Goal: Find specific page/section: Find specific page/section

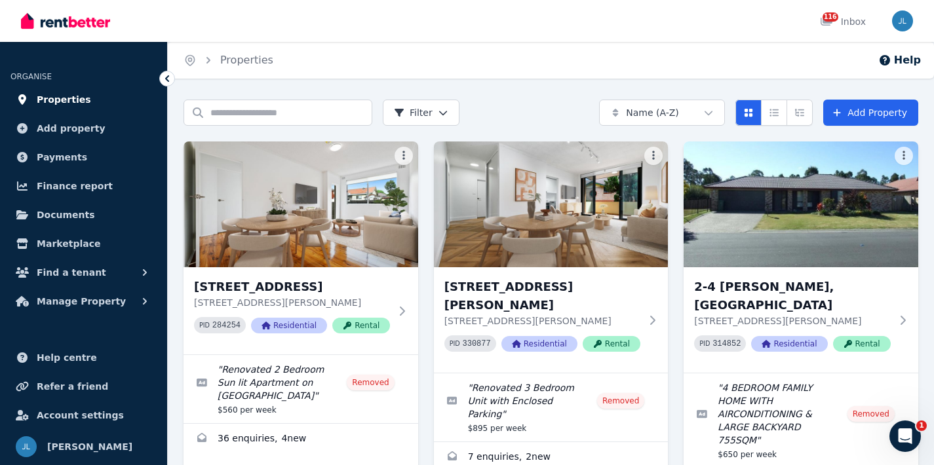
click at [86, 102] on link "Properties" at bounding box center [83, 99] width 146 height 26
click at [75, 99] on span "Properties" at bounding box center [64, 100] width 54 height 16
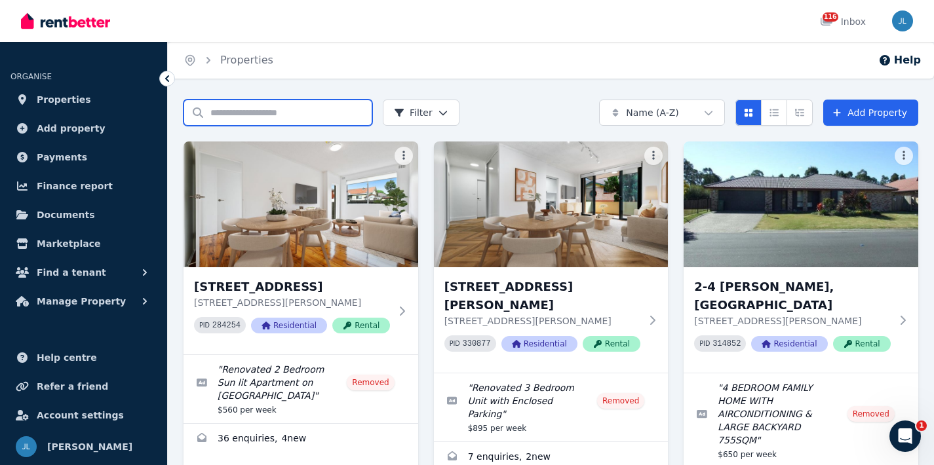
click at [314, 117] on input "Search properties" at bounding box center [277, 113] width 189 height 26
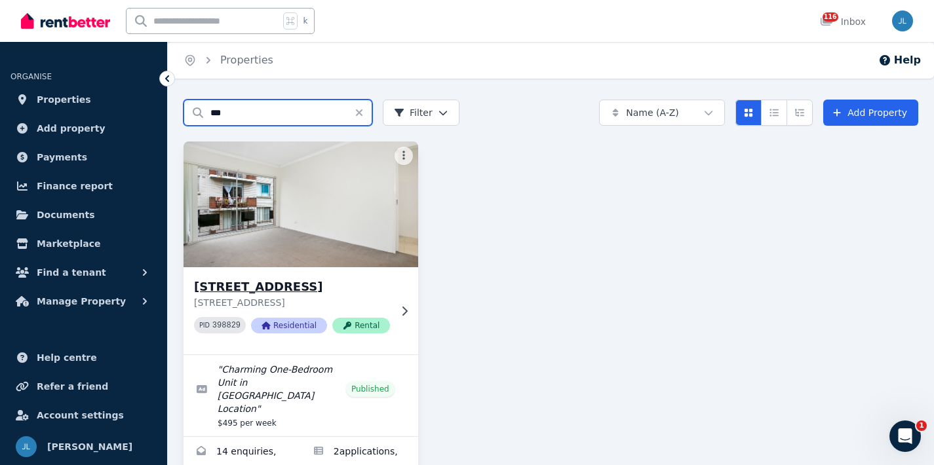
type input "***"
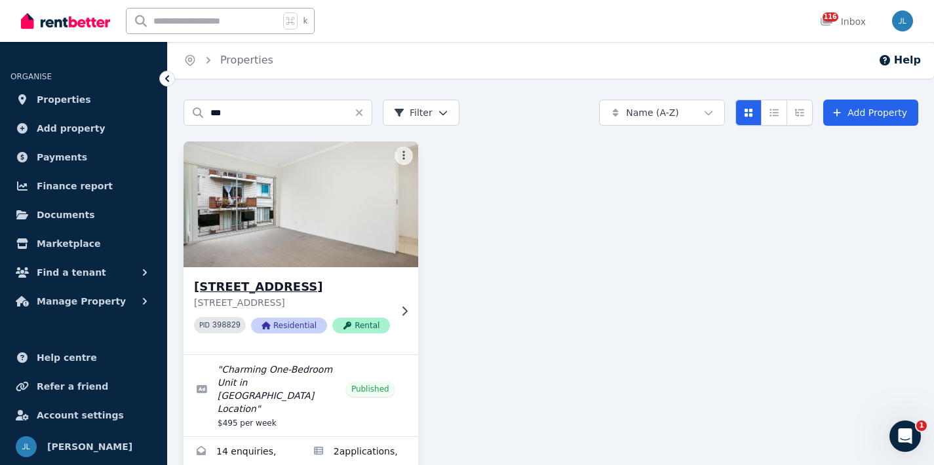
click at [334, 198] on img at bounding box center [301, 204] width 246 height 132
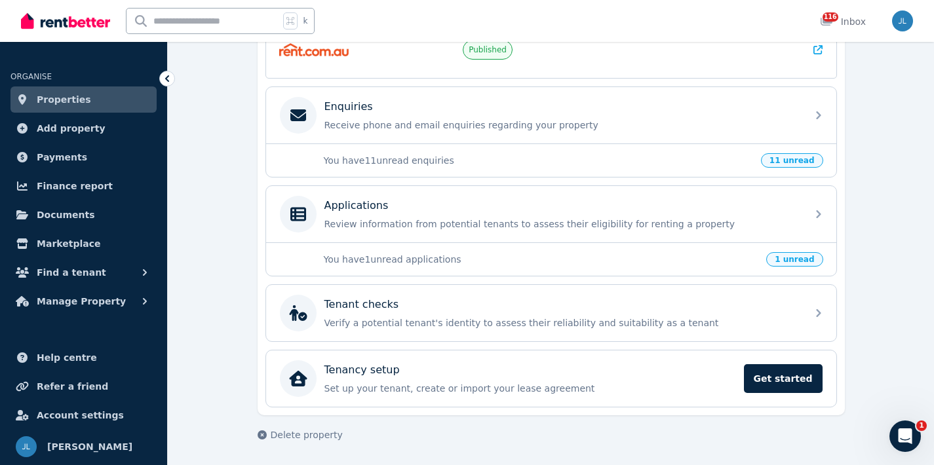
scroll to position [358, 0]
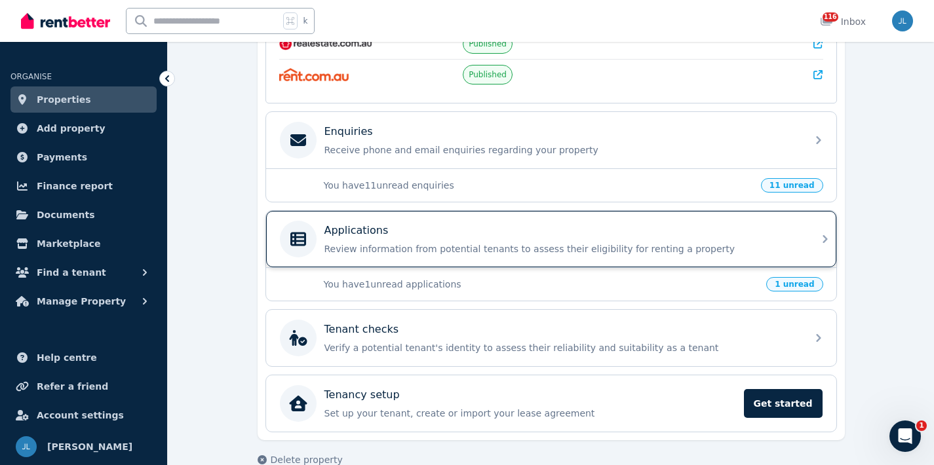
click at [401, 236] on div "Applications" at bounding box center [561, 231] width 474 height 16
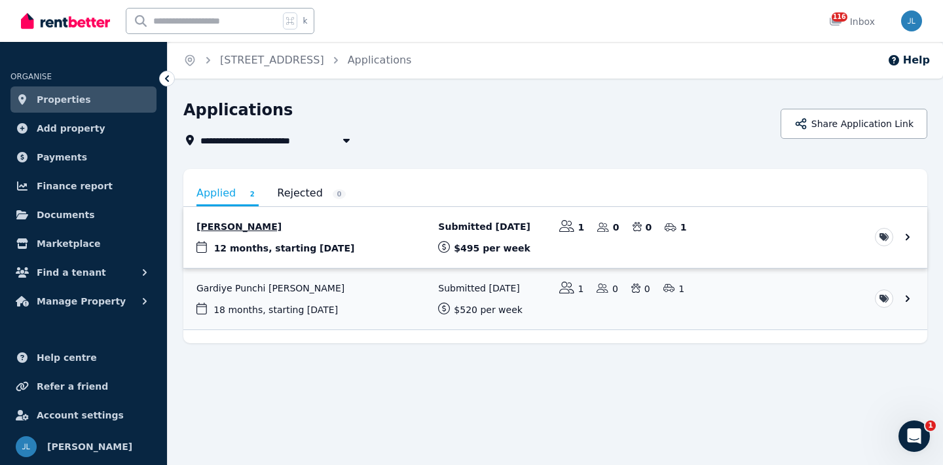
click at [903, 237] on link "View application: Ulrika Li" at bounding box center [555, 237] width 744 height 61
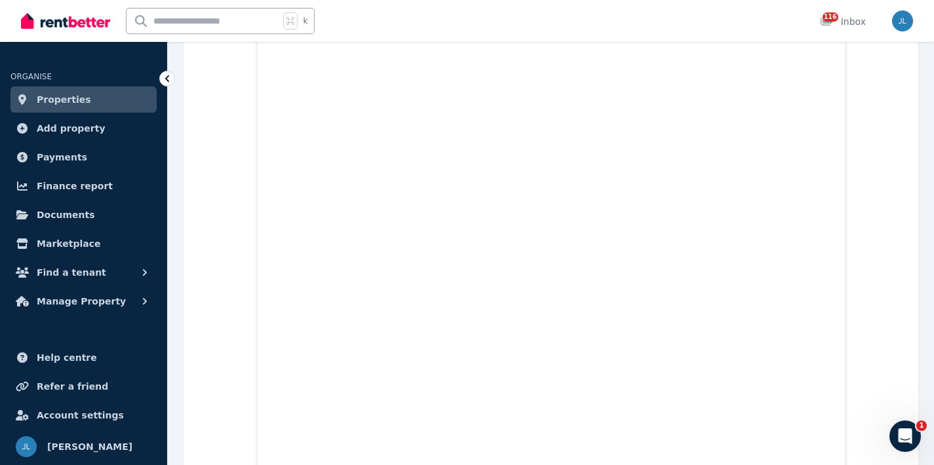
scroll to position [1898, 0]
click at [73, 103] on span "Properties" at bounding box center [64, 100] width 54 height 16
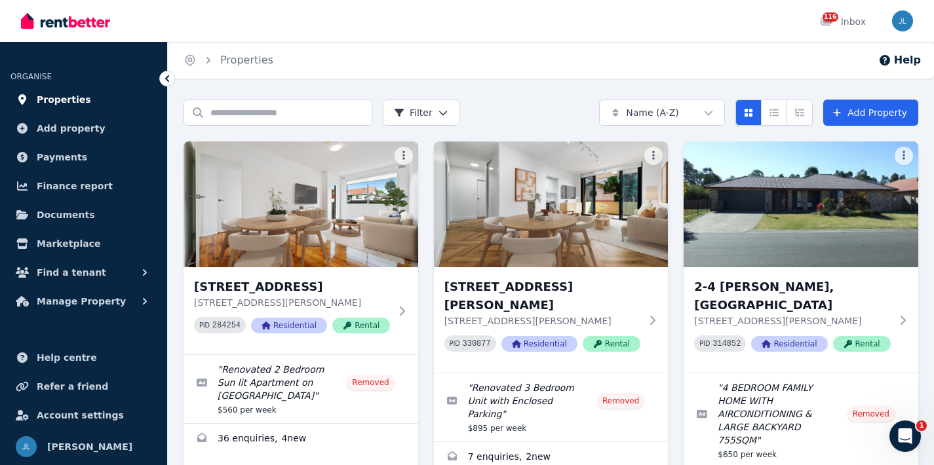
click at [75, 104] on span "Properties" at bounding box center [64, 100] width 54 height 16
